Goal: Find specific page/section: Find specific page/section

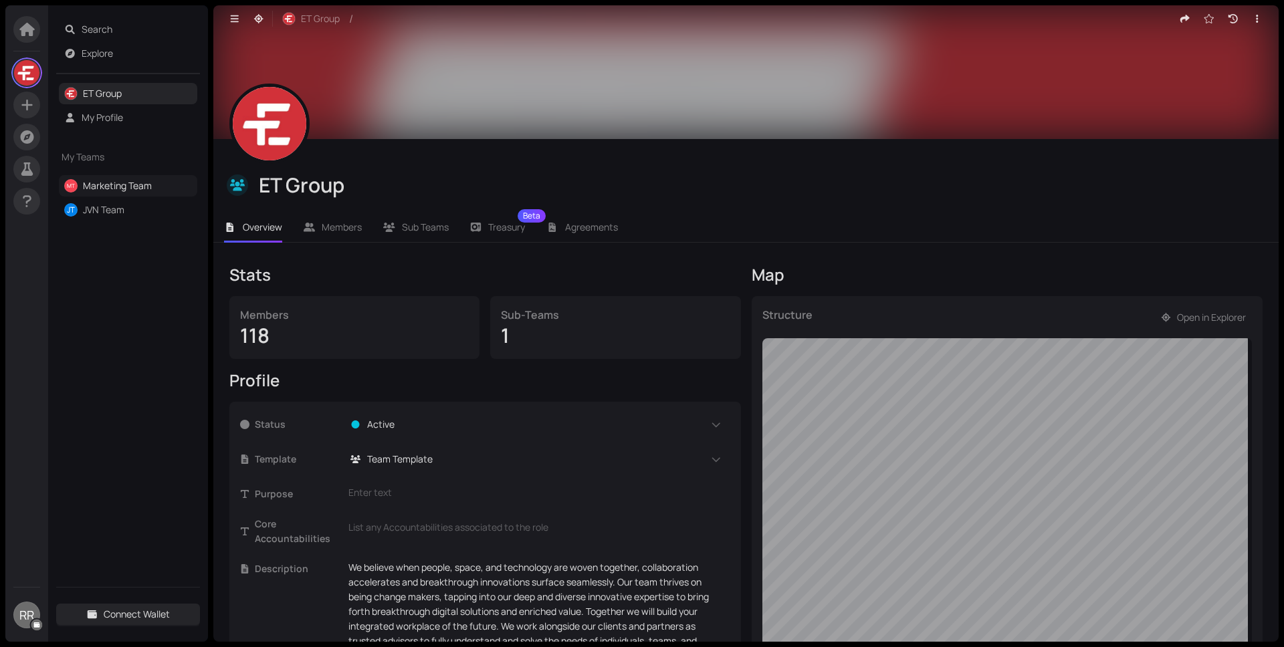
click at [151, 179] on link "Marketing Team" at bounding box center [117, 185] width 69 height 13
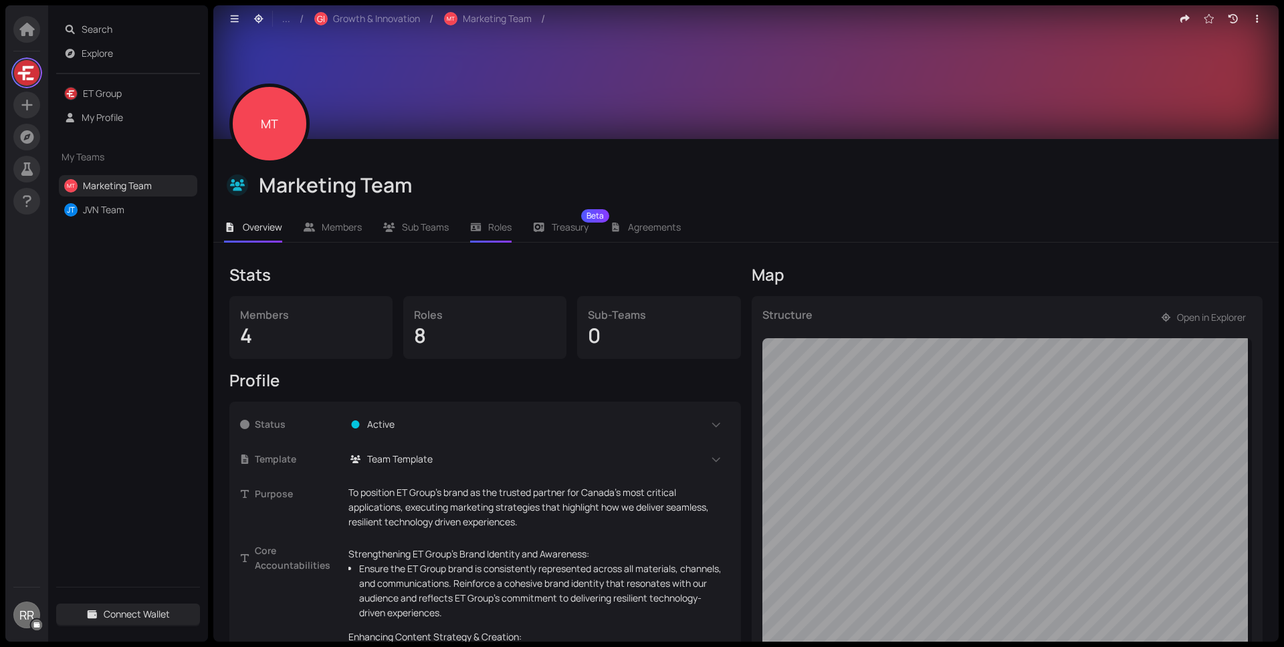
click at [506, 227] on span "Roles" at bounding box center [499, 227] width 23 height 13
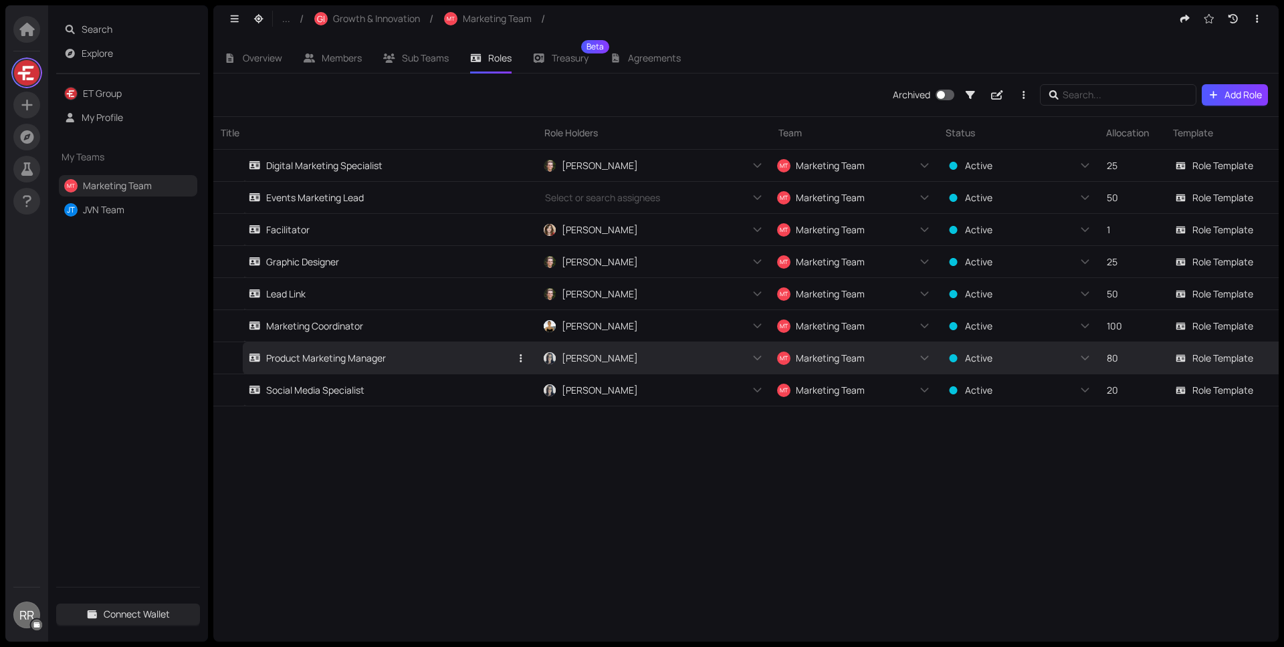
click at [366, 357] on div "Product Marketing Manager" at bounding box center [317, 358] width 137 height 15
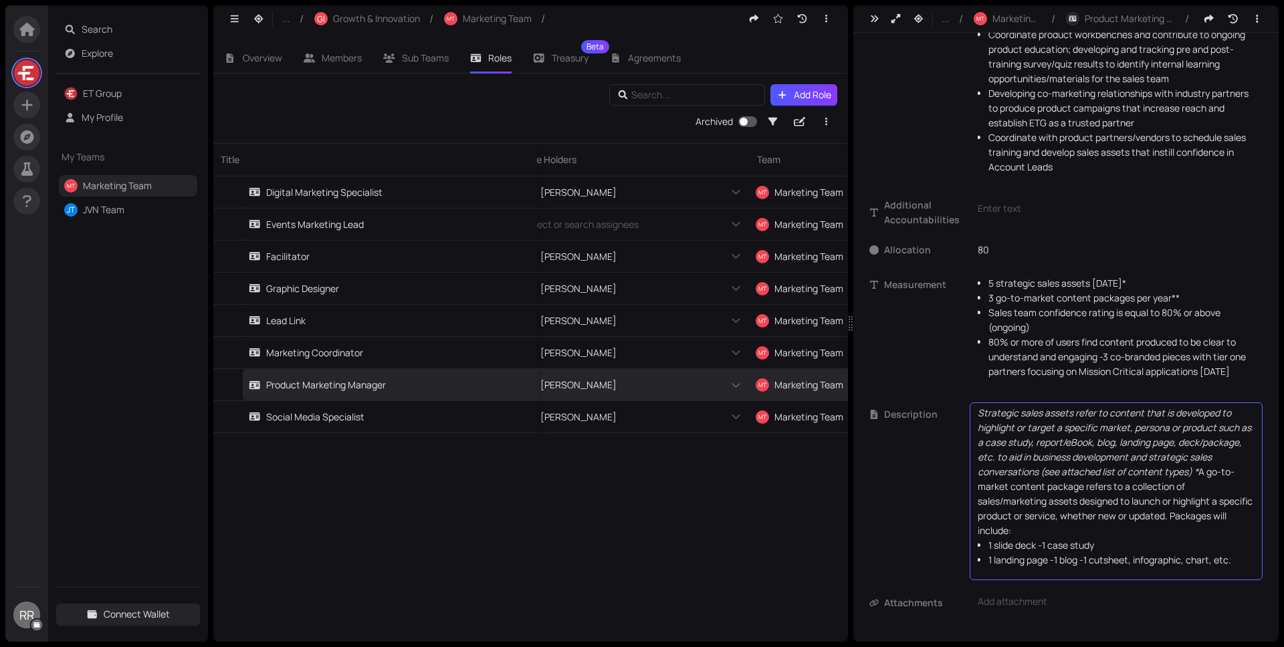
scroll to position [0, 31]
